Goal: Find specific page/section: Find specific page/section

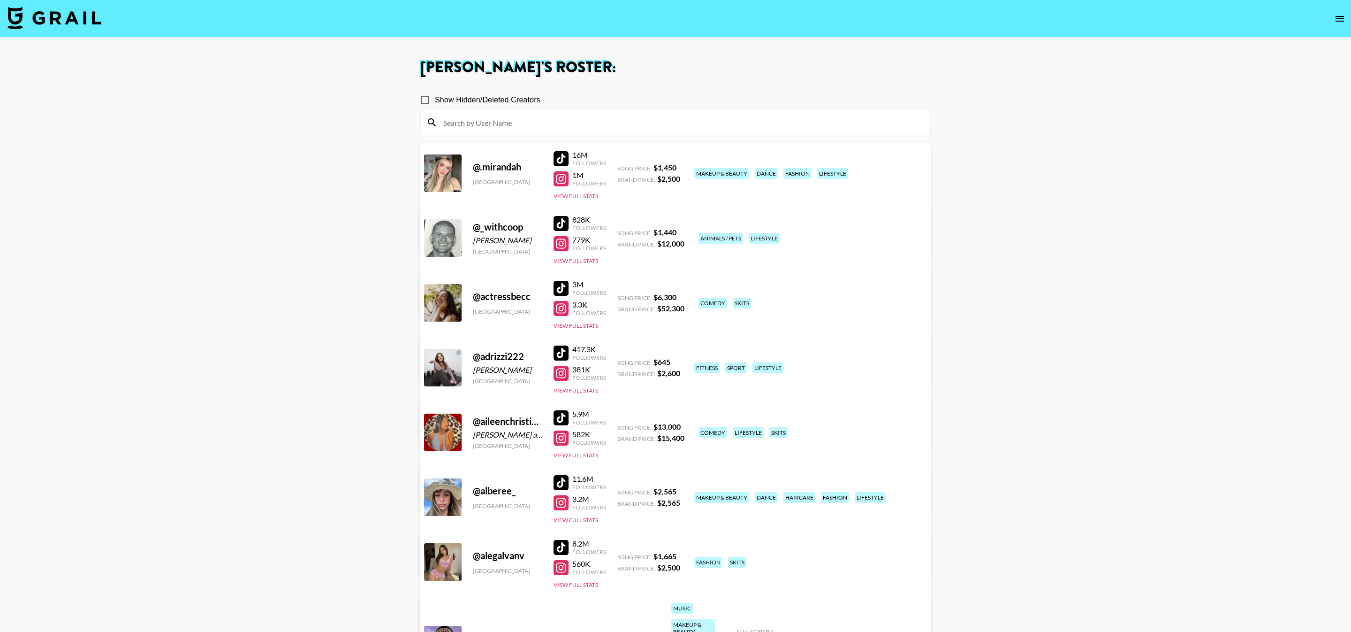
click at [492, 126] on input at bounding box center [681, 122] width 487 height 15
paste input "vansecoo"
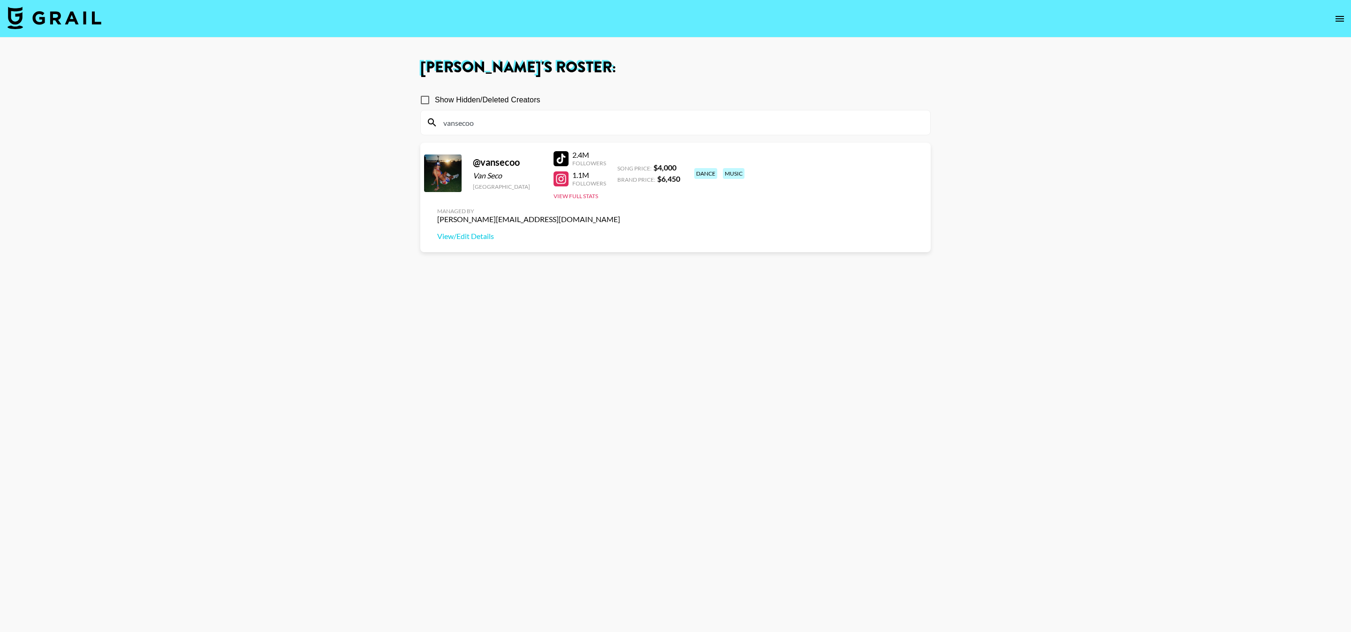
click at [556, 152] on div at bounding box center [561, 158] width 15 height 15
click at [620, 231] on link "View/Edit Details" at bounding box center [528, 235] width 183 height 9
click at [520, 130] on div "vansecoo" at bounding box center [676, 122] width 510 height 24
click at [510, 127] on input "vansecoo" at bounding box center [681, 122] width 487 height 15
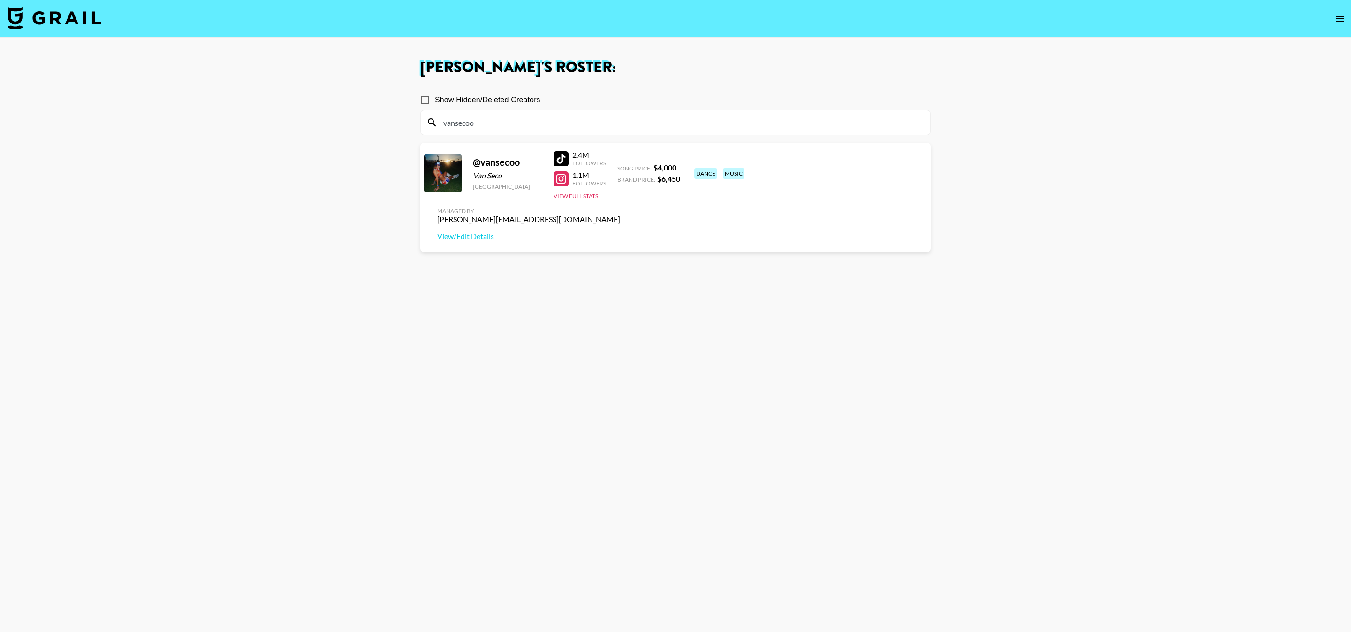
click at [510, 127] on input "vansecoo" at bounding box center [681, 122] width 487 height 15
paste input "tsmorgenmarie"
type input "tsmorgenmarie"
click at [562, 157] on div at bounding box center [561, 158] width 15 height 15
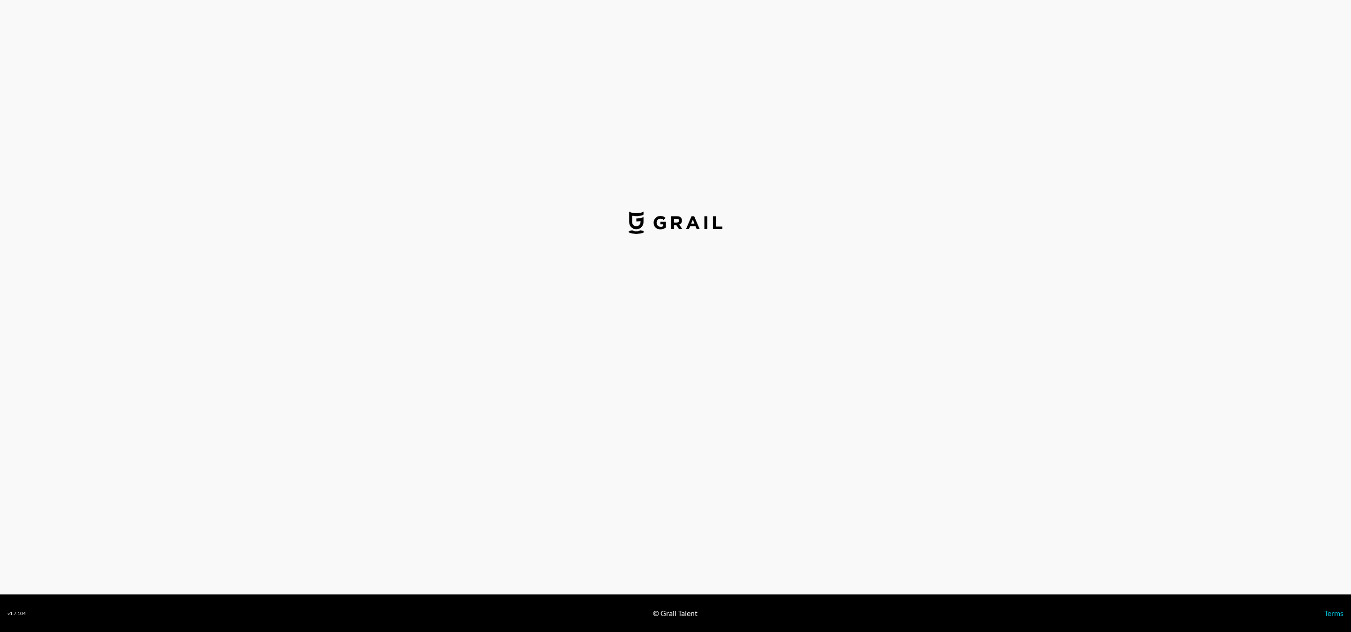
select select "USD"
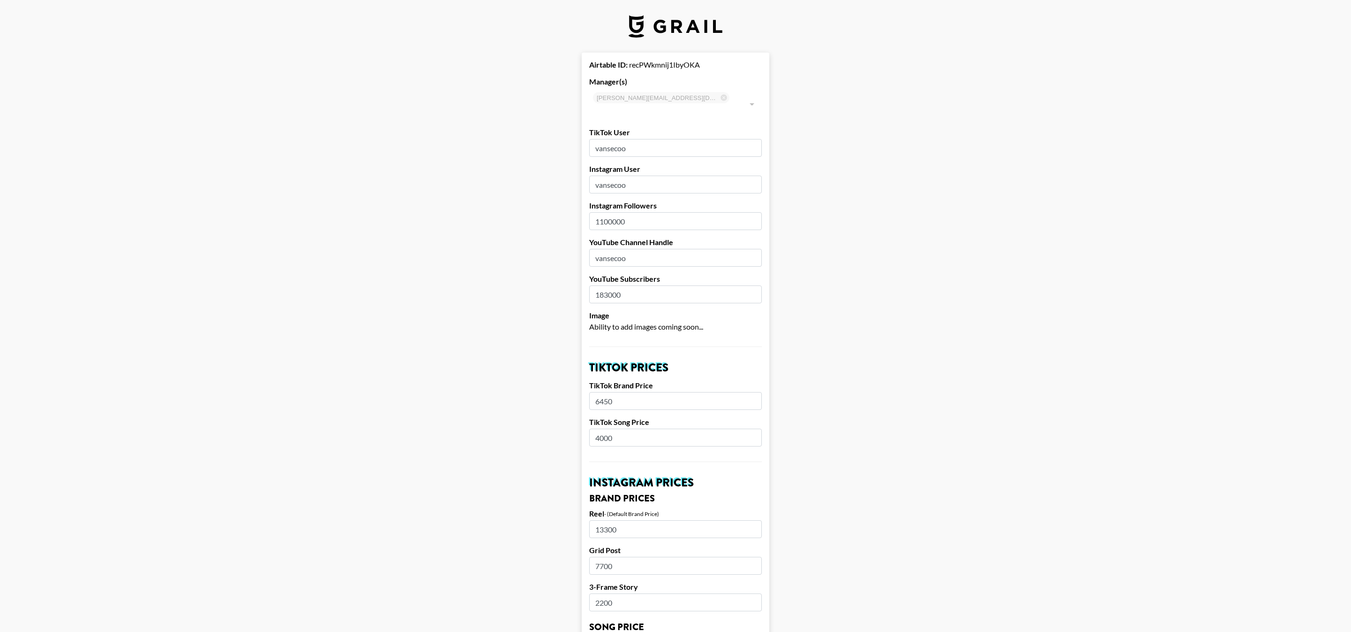
type input "[GEOGRAPHIC_DATA]"
